Goal: Navigation & Orientation: Find specific page/section

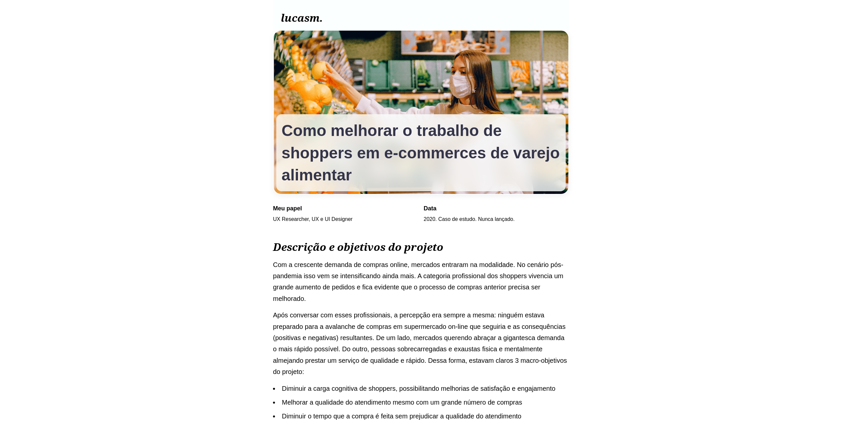
click at [312, 20] on link "lucasm." at bounding box center [302, 18] width 42 height 14
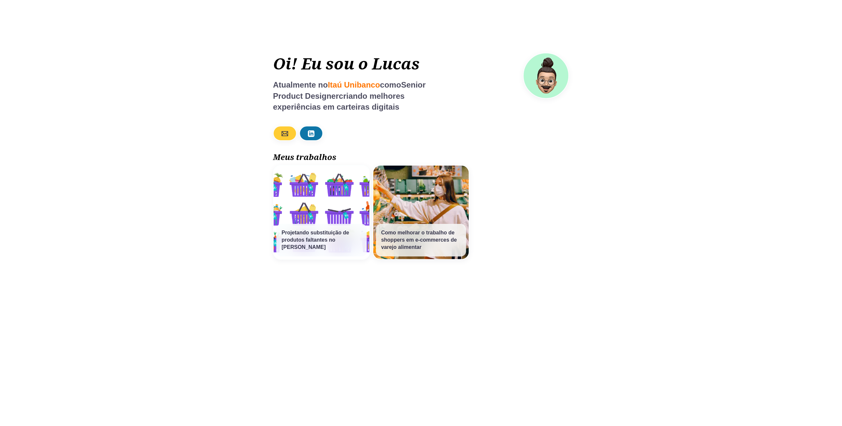
click at [423, 201] on link "Como melhorar o trabalho de shoppers em e-commerces de varejo alimentar" at bounding box center [421, 212] width 97 height 95
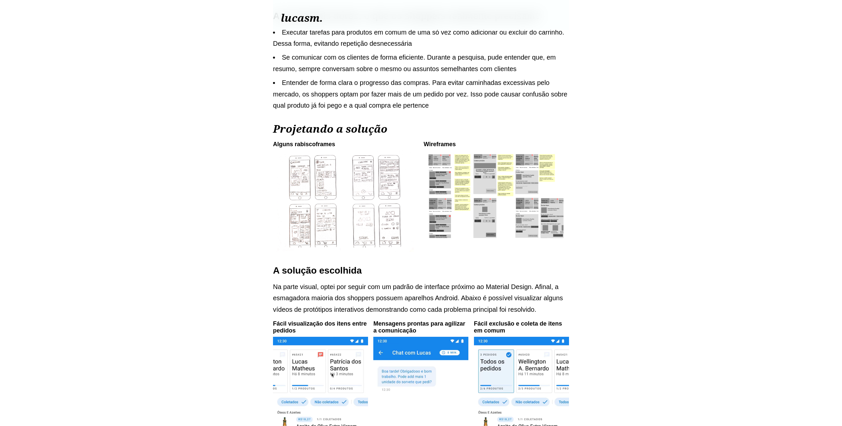
scroll to position [779, 0]
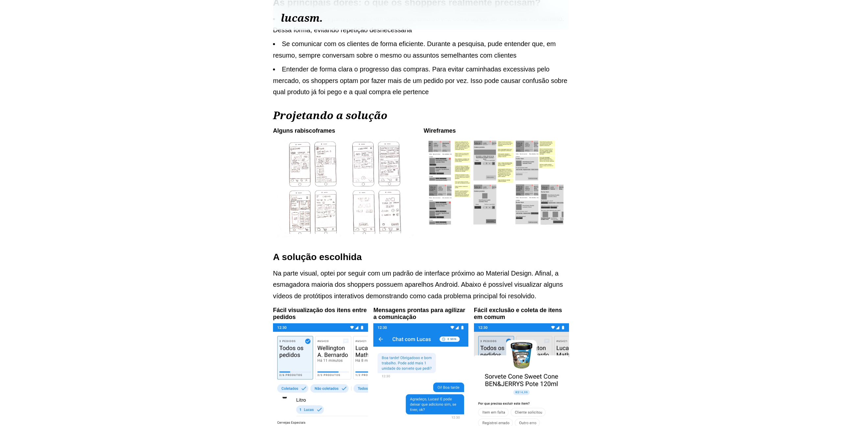
click at [569, 188] on html "lucasm. Como melhorar o trabalho de shoppers em e-commerces de varejo alimentar…" at bounding box center [421, 54] width 296 height 1667
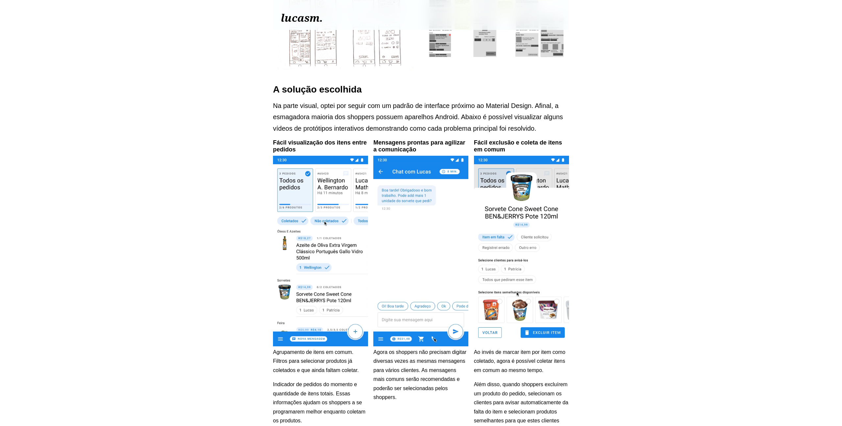
scroll to position [996, 0]
